Goal: Find specific page/section: Find specific page/section

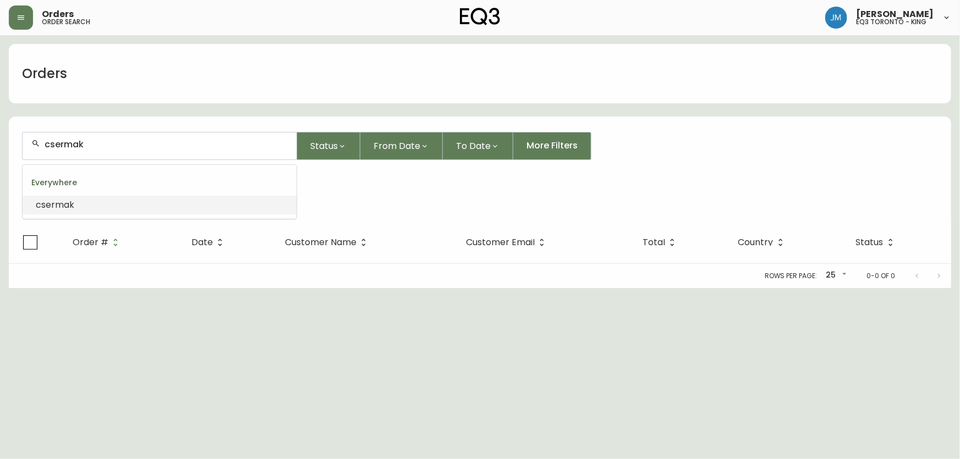
click at [25, 143] on div "csermak" at bounding box center [160, 146] width 274 height 27
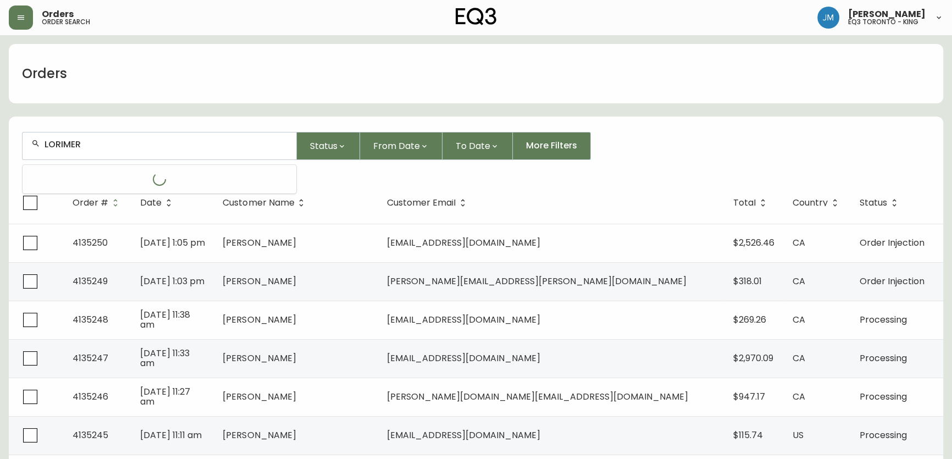
type input "LORIMER"
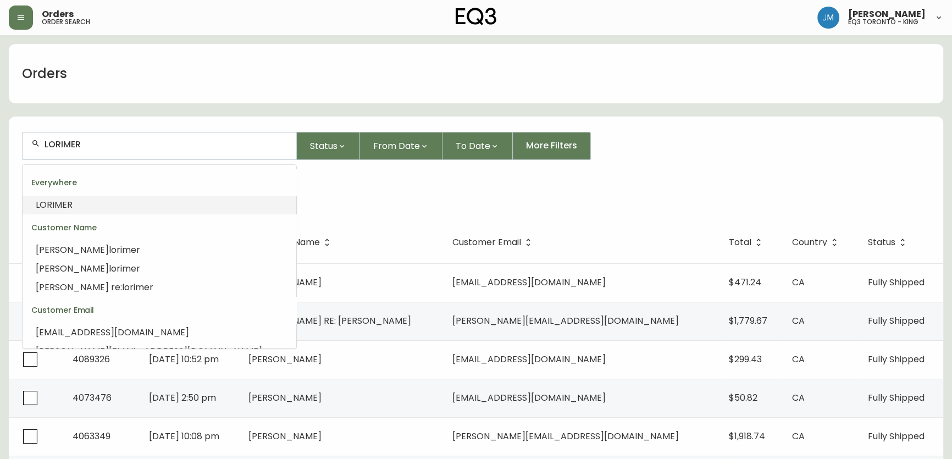
drag, startPoint x: 120, startPoint y: 148, endPoint x: 22, endPoint y: 148, distance: 98.4
click at [23, 148] on div "LORIMER" at bounding box center [160, 146] width 274 height 27
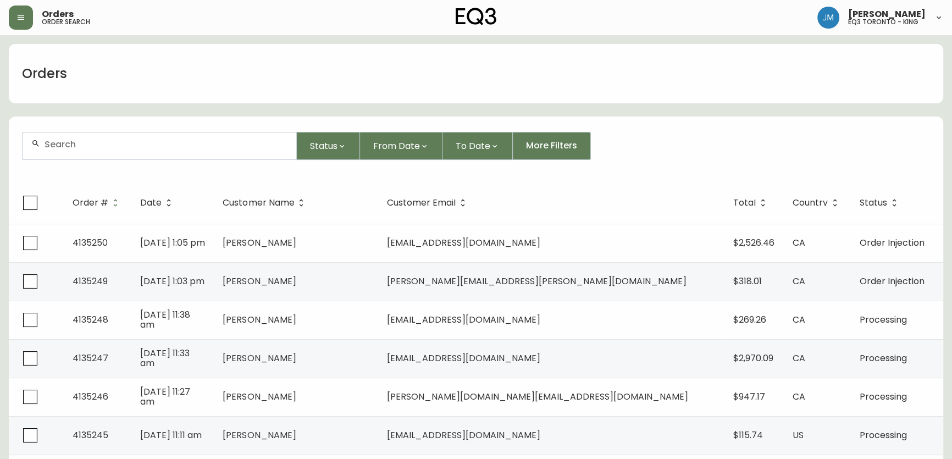
click at [919, 68] on div "Orders" at bounding box center [476, 73] width 935 height 59
click at [59, 138] on div at bounding box center [160, 146] width 274 height 27
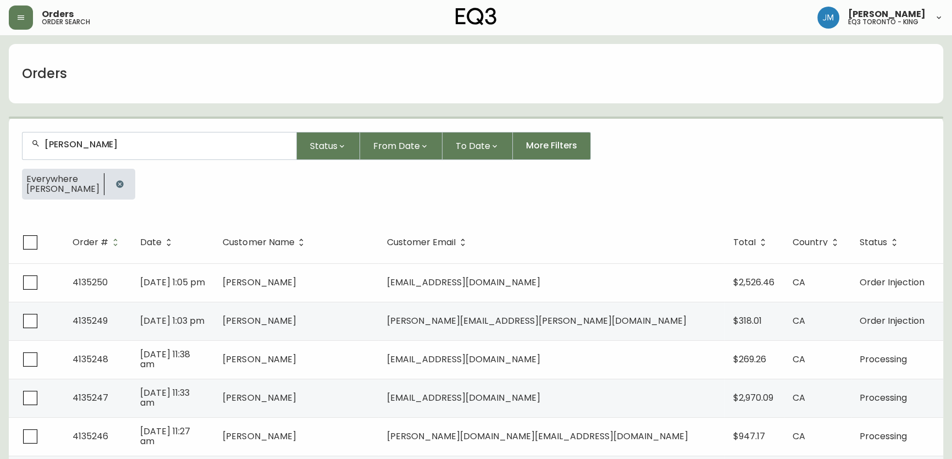
type input "[PERSON_NAME]"
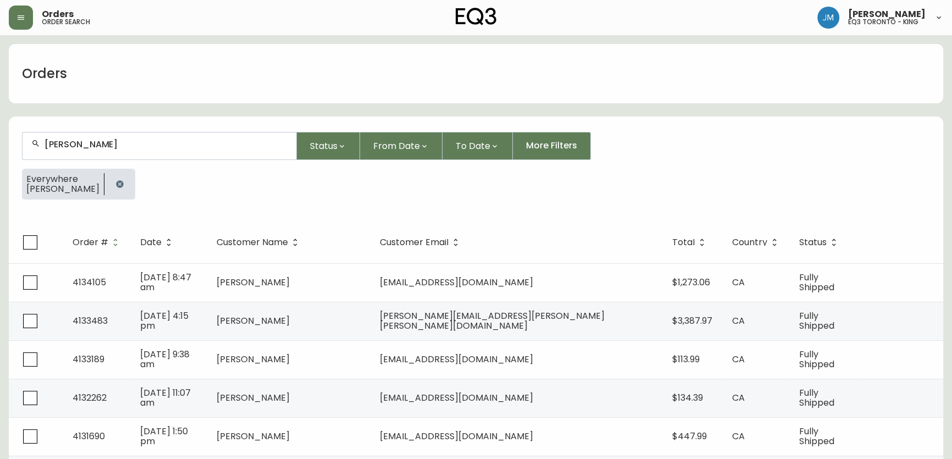
click at [102, 141] on input "[PERSON_NAME]" at bounding box center [166, 144] width 243 height 10
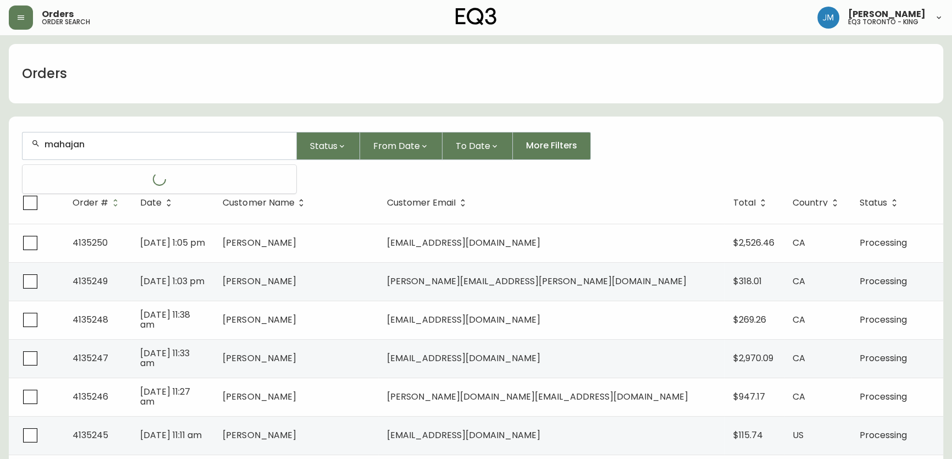
type input "mahajan\"
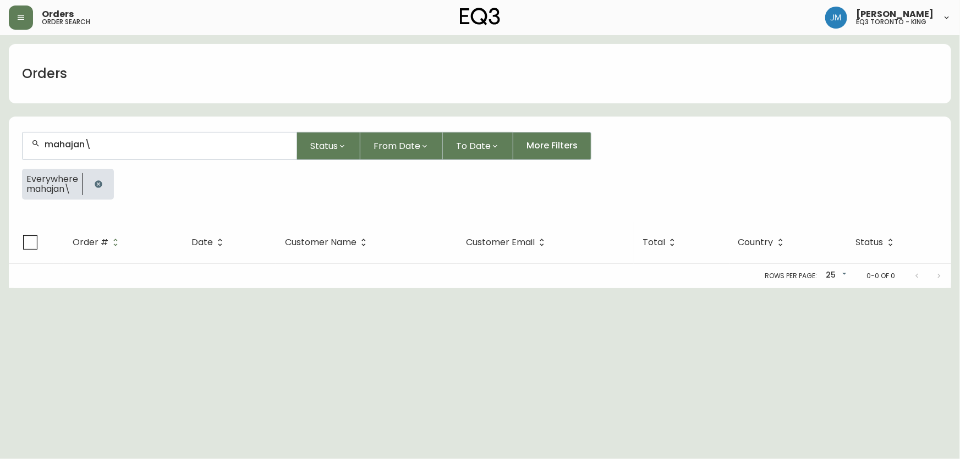
type input "mahajan"
click at [116, 288] on html "Orders order search [PERSON_NAME] eq3 [GEOGRAPHIC_DATA] - king Orders Status Fr…" at bounding box center [480, 144] width 960 height 288
click at [99, 140] on input "text" at bounding box center [166, 144] width 243 height 10
type input "mahajan"
click at [97, 180] on icon "button" at bounding box center [98, 184] width 9 height 9
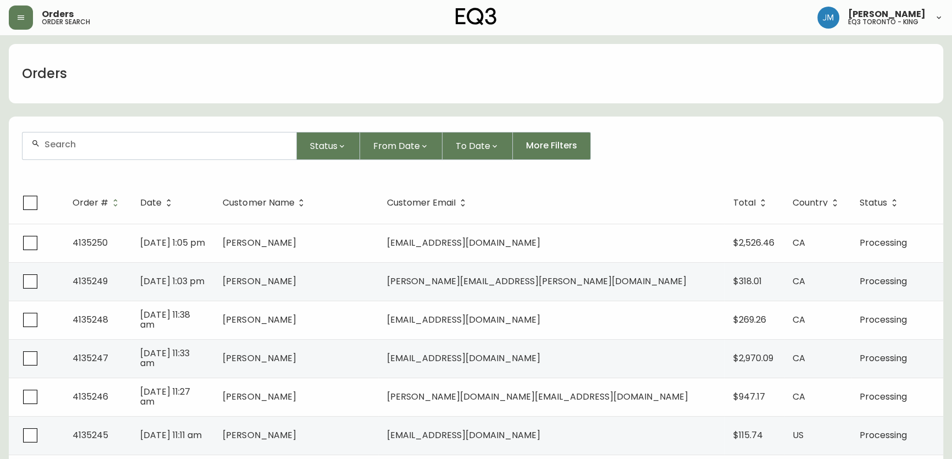
click at [112, 136] on div at bounding box center [160, 146] width 274 height 27
type input "[PERSON_NAME]"
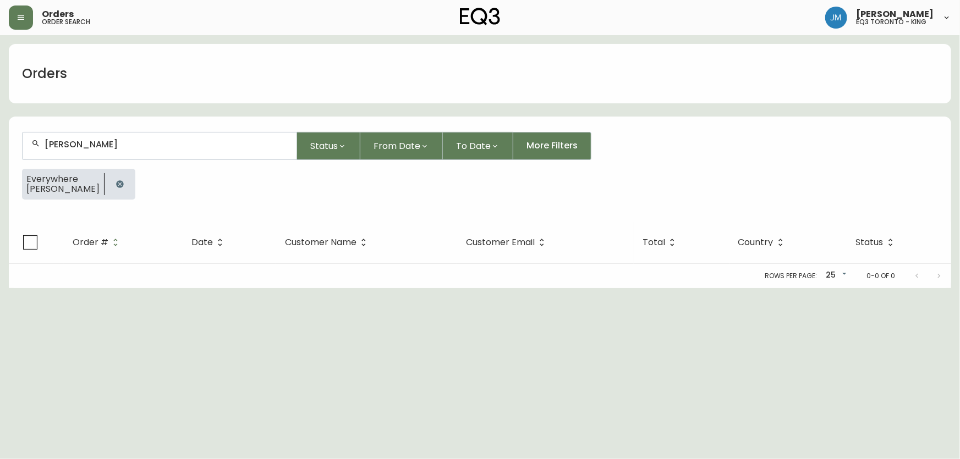
click at [109, 184] on button "button" at bounding box center [120, 184] width 22 height 22
